Goal: Task Accomplishment & Management: Complete application form

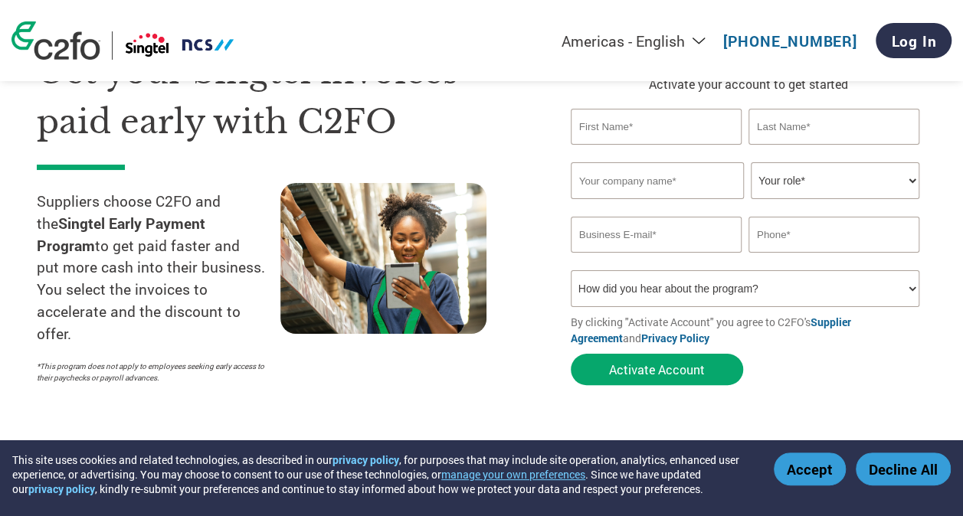
scroll to position [77, 0]
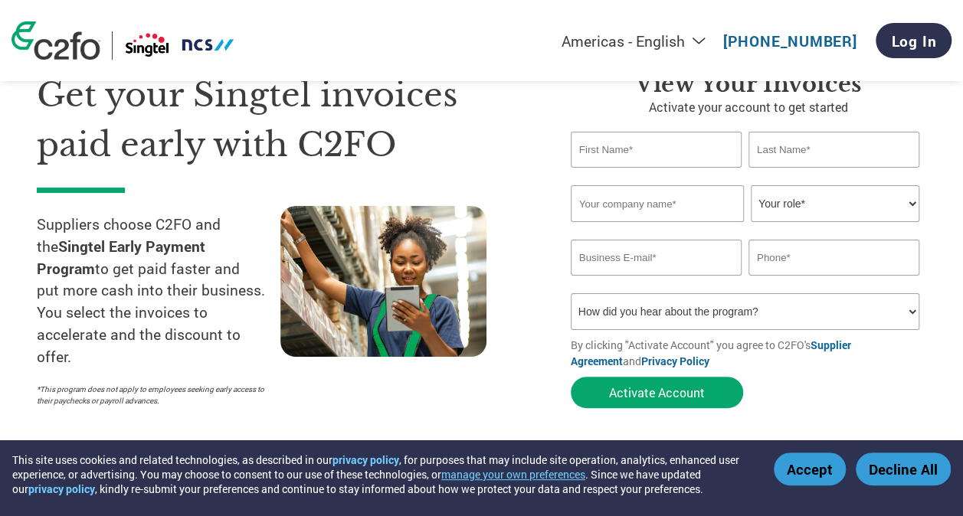
click at [598, 168] on input "text" at bounding box center [656, 150] width 171 height 36
type input "SuLian"
type input "Ho"
click at [660, 267] on input "email" at bounding box center [656, 258] width 171 height 36
paste input "[EMAIL_ADDRESS][DOMAIN_NAME]"
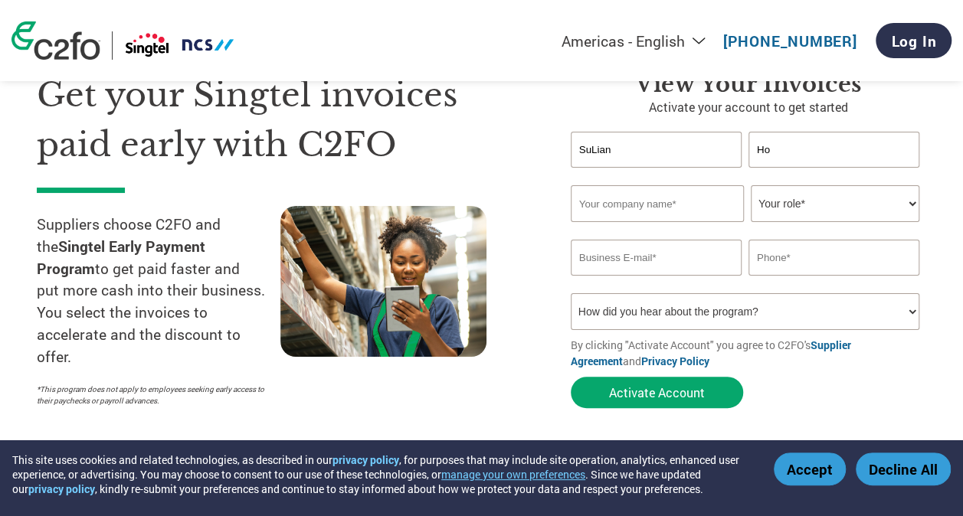
type input "[EMAIL_ADDRESS][DOMAIN_NAME]"
type input "Achieve Technology Asia Pacific Pte Ltd"
type input "[EMAIL_ADDRESS][DOMAIN_NAME]"
click at [804, 261] on input "text" at bounding box center [833, 258] width 171 height 36
paste input "6590 9950"
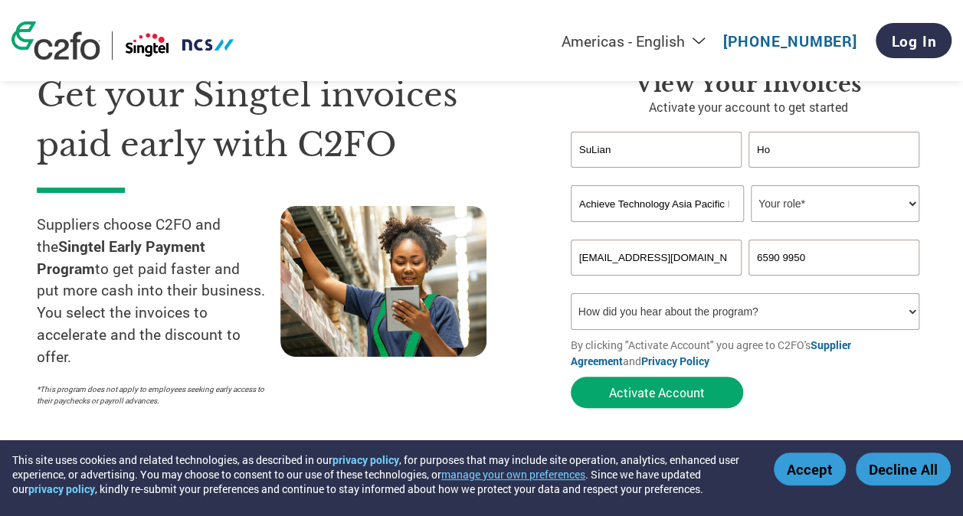
type input "6590 9950"
click at [859, 207] on select "Your role* CFO Controller Credit Manager Finance Director Treasurer CEO Preside…" at bounding box center [835, 203] width 169 height 37
select select "OTHER"
click at [751, 186] on select "Your role* CFO Controller Credit Manager Finance Director Treasurer CEO Preside…" at bounding box center [835, 203] width 169 height 37
click at [781, 265] on input "6590 9950" at bounding box center [833, 258] width 171 height 36
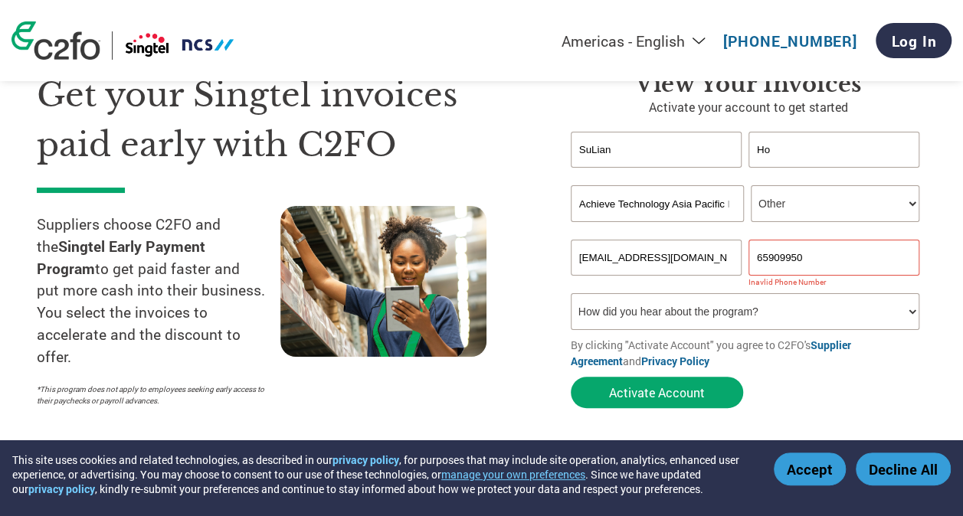
click at [892, 391] on form "[PERSON_NAME] Invalid first name or first name is too long Invalid last name or…" at bounding box center [748, 274] width 355 height 284
click at [824, 257] on input "65909950" at bounding box center [833, 258] width 171 height 36
type input "65909950"
click at [814, 386] on form "[PERSON_NAME] Invalid first name or first name is too long Invalid last name or…" at bounding box center [748, 274] width 355 height 284
click at [814, 323] on select "How did you hear about the program? Received a letter Email Social Media Online…" at bounding box center [745, 311] width 349 height 37
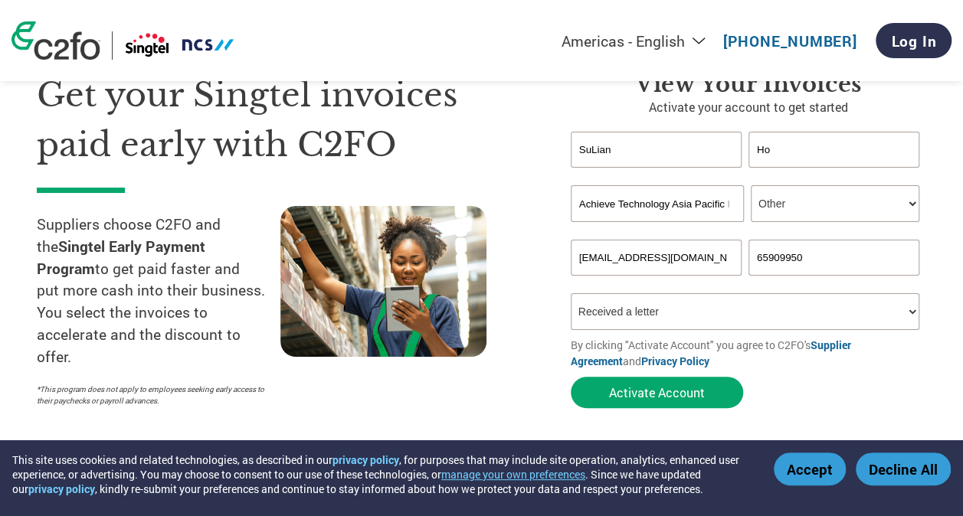
click at [571, 296] on select "How did you hear about the program? Received a letter Email Social Media Online…" at bounding box center [745, 311] width 349 height 37
click at [685, 324] on select "How did you hear about the program? Received a letter Email Social Media Online…" at bounding box center [745, 311] width 349 height 37
select select "Email"
click at [571, 296] on select "How did you hear about the program? Received a letter Email Social Media Online…" at bounding box center [745, 311] width 349 height 37
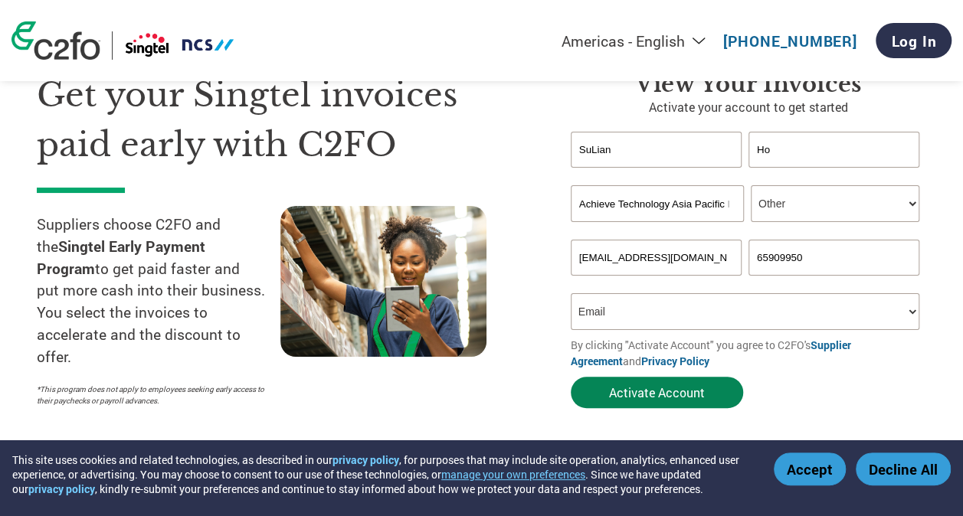
click at [658, 395] on button "Activate Account" at bounding box center [657, 392] width 172 height 31
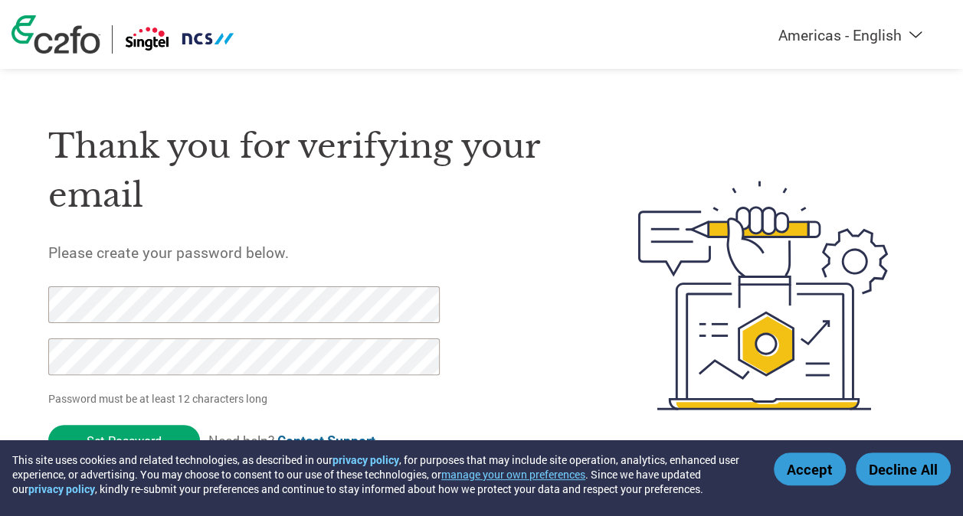
scroll to position [14, 0]
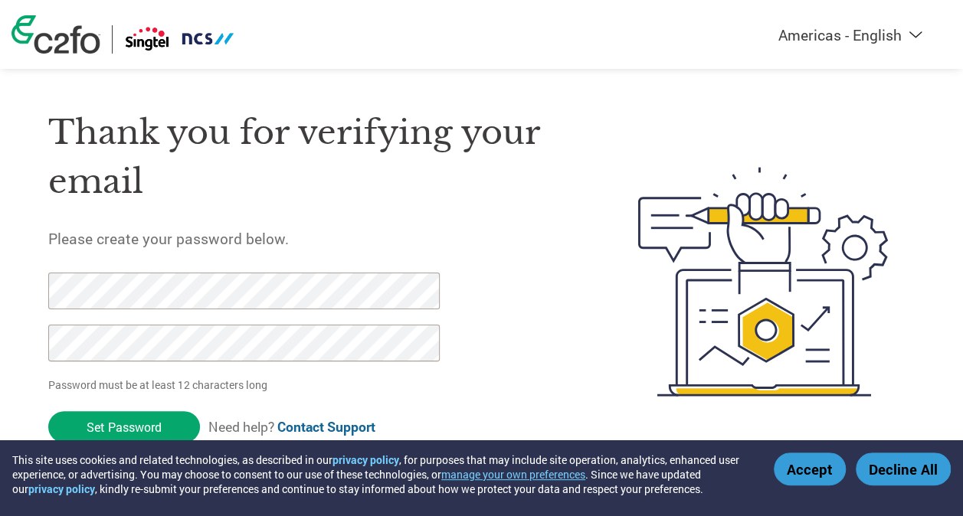
click at [0, 334] on html "This site uses cookies and related technologies, as described in our privacy po…" at bounding box center [481, 251] width 963 height 530
click at [0, 286] on html "This site uses cookies and related technologies, as described in our privacy po…" at bounding box center [481, 251] width 963 height 530
click at [0, 345] on html "This site uses cookies and related technologies, as described in our privacy po…" at bounding box center [481, 251] width 963 height 530
click at [0, 293] on html "This site uses cookies and related technologies, as described in our privacy po…" at bounding box center [481, 251] width 963 height 530
click at [0, 257] on html "This site uses cookies and related technologies, as described in our privacy po…" at bounding box center [481, 251] width 963 height 530
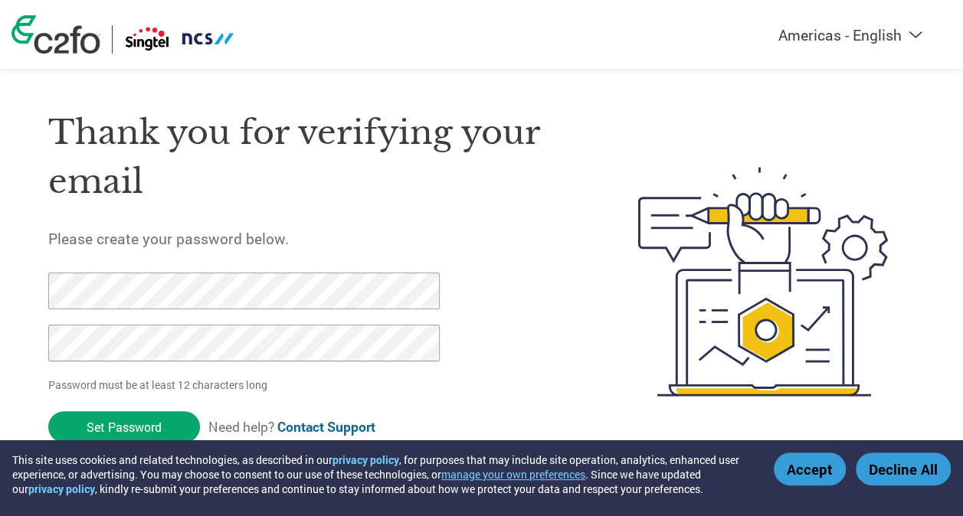
click at [441, 343] on form "Password must be at least 12 characters long Set Password Need help? Contact Su…" at bounding box center [256, 362] width 416 height 178
click at [172, 417] on input "Set Password" at bounding box center [124, 426] width 152 height 31
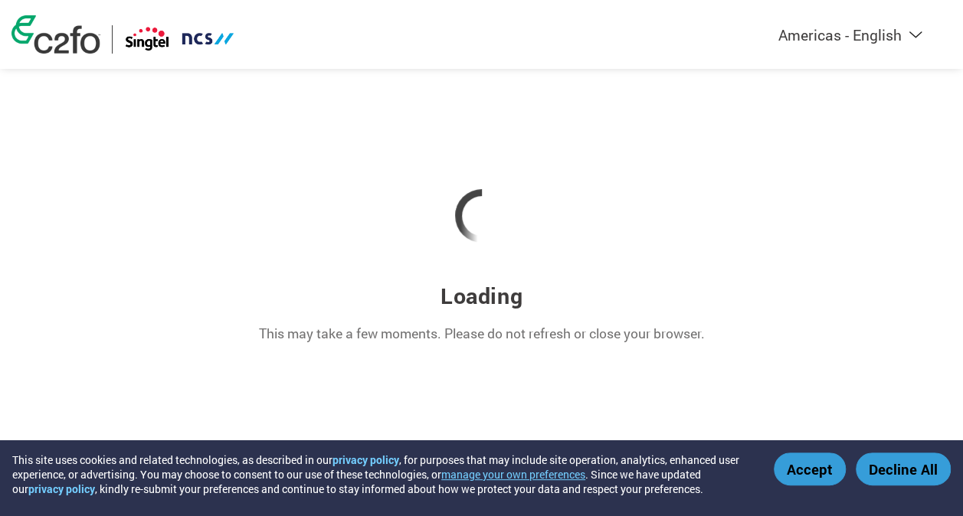
scroll to position [0, 0]
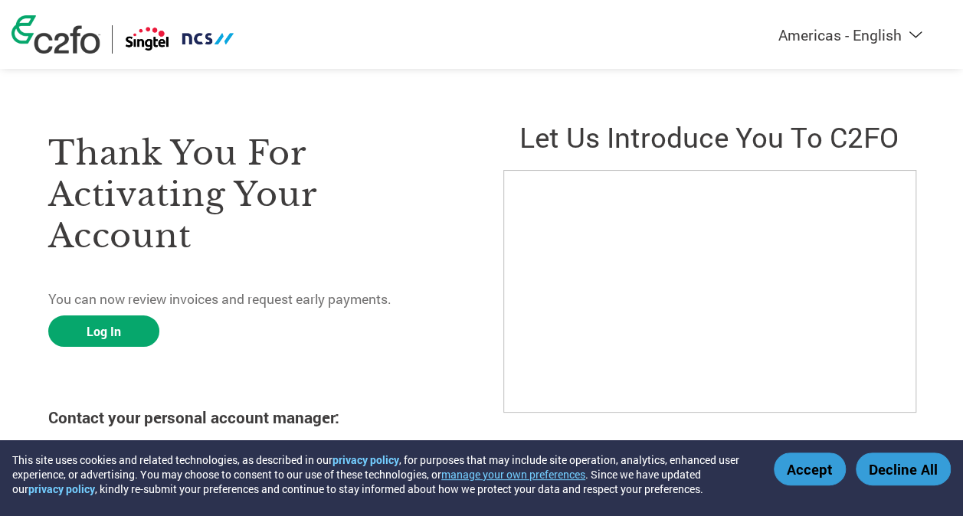
click at [404, 244] on h3 "Thank you for activating your account" at bounding box center [253, 195] width 411 height 124
click at [113, 334] on link "Log In" at bounding box center [103, 331] width 111 height 31
